Goal: Find specific page/section: Find specific page/section

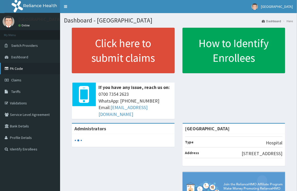
click at [13, 69] on link "PA Code" at bounding box center [30, 69] width 60 height 12
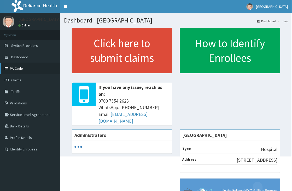
click at [15, 67] on link "PA Code" at bounding box center [30, 69] width 60 height 12
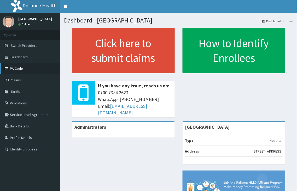
click at [16, 68] on link "PA Code" at bounding box center [30, 69] width 60 height 12
